Goal: Task Accomplishment & Management: Complete application form

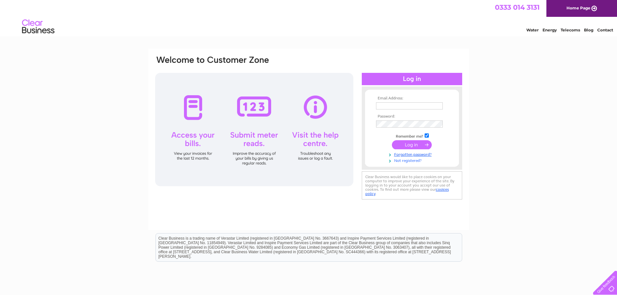
click at [411, 161] on link "Not registered?" at bounding box center [413, 160] width 74 height 6
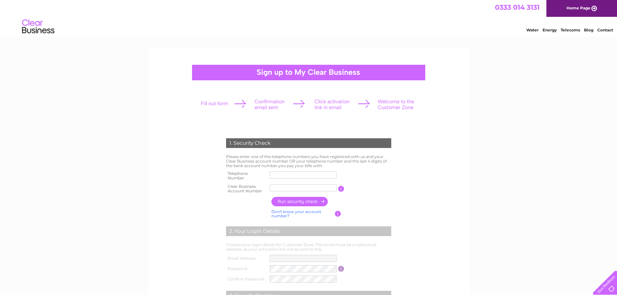
click at [300, 174] on input "text" at bounding box center [303, 174] width 67 height 7
type input "01355588000"
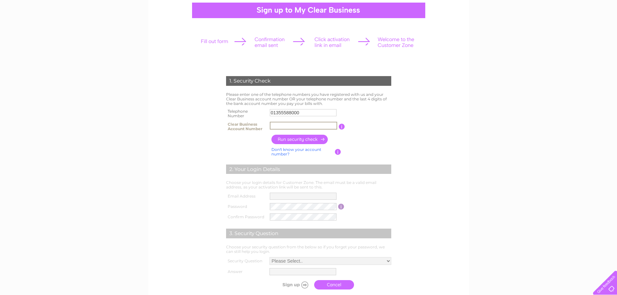
scroll to position [65, 0]
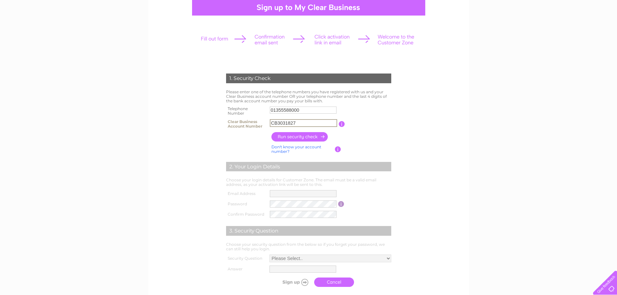
click at [314, 120] on input "CB3031827" at bounding box center [303, 123] width 67 height 8
click at [278, 126] on input "CB3031827" at bounding box center [303, 123] width 67 height 8
click at [340, 121] on input "button" at bounding box center [341, 124] width 6 height 6
click at [303, 138] on input "button" at bounding box center [299, 136] width 57 height 9
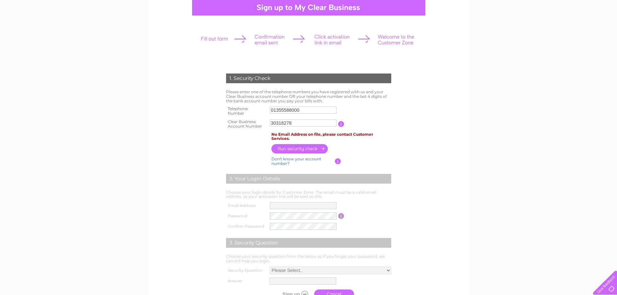
click at [269, 123] on td "30318278" at bounding box center [303, 124] width 70 height 13
click at [273, 125] on input "30318278" at bounding box center [303, 123] width 67 height 8
type input "30318278"
click at [315, 109] on input "01355588000" at bounding box center [303, 110] width 67 height 8
drag, startPoint x: 314, startPoint y: 107, endPoint x: 308, endPoint y: 107, distance: 5.2
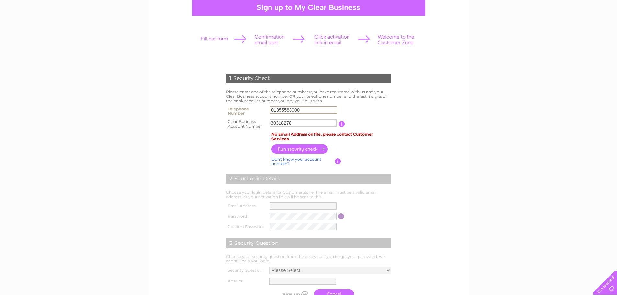
click at [308, 107] on input "01355588000" at bounding box center [303, 110] width 67 height 8
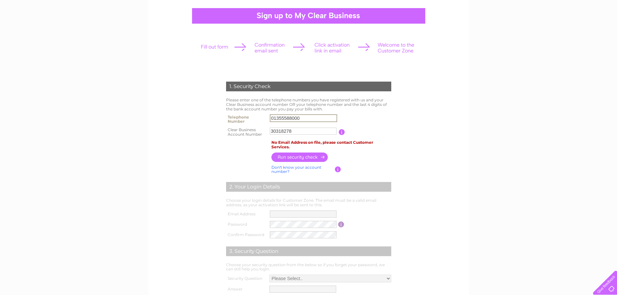
scroll to position [45, 0]
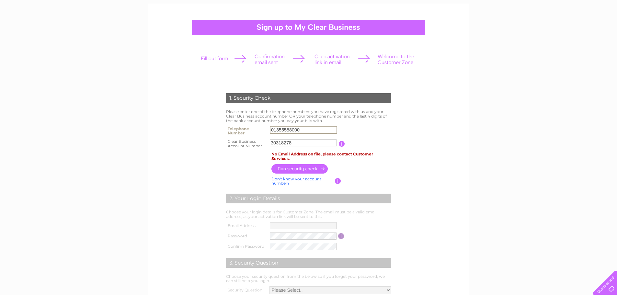
click at [282, 157] on td "No Email Address on file, please contact Customer Services." at bounding box center [331, 156] width 123 height 12
